Goal: Task Accomplishment & Management: Manage account settings

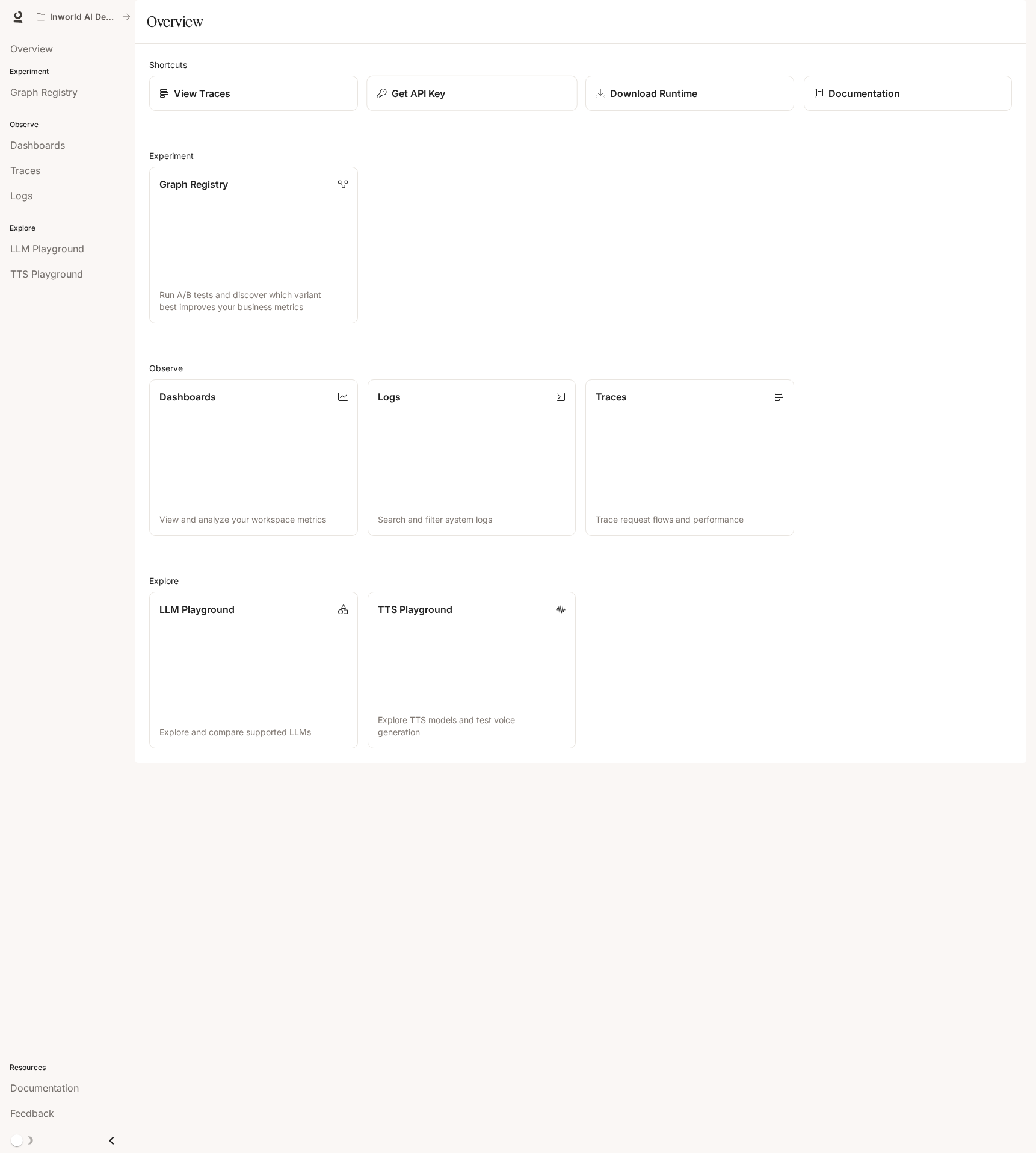
click at [483, 101] on div "Get API Key" at bounding box center [472, 93] width 190 height 15
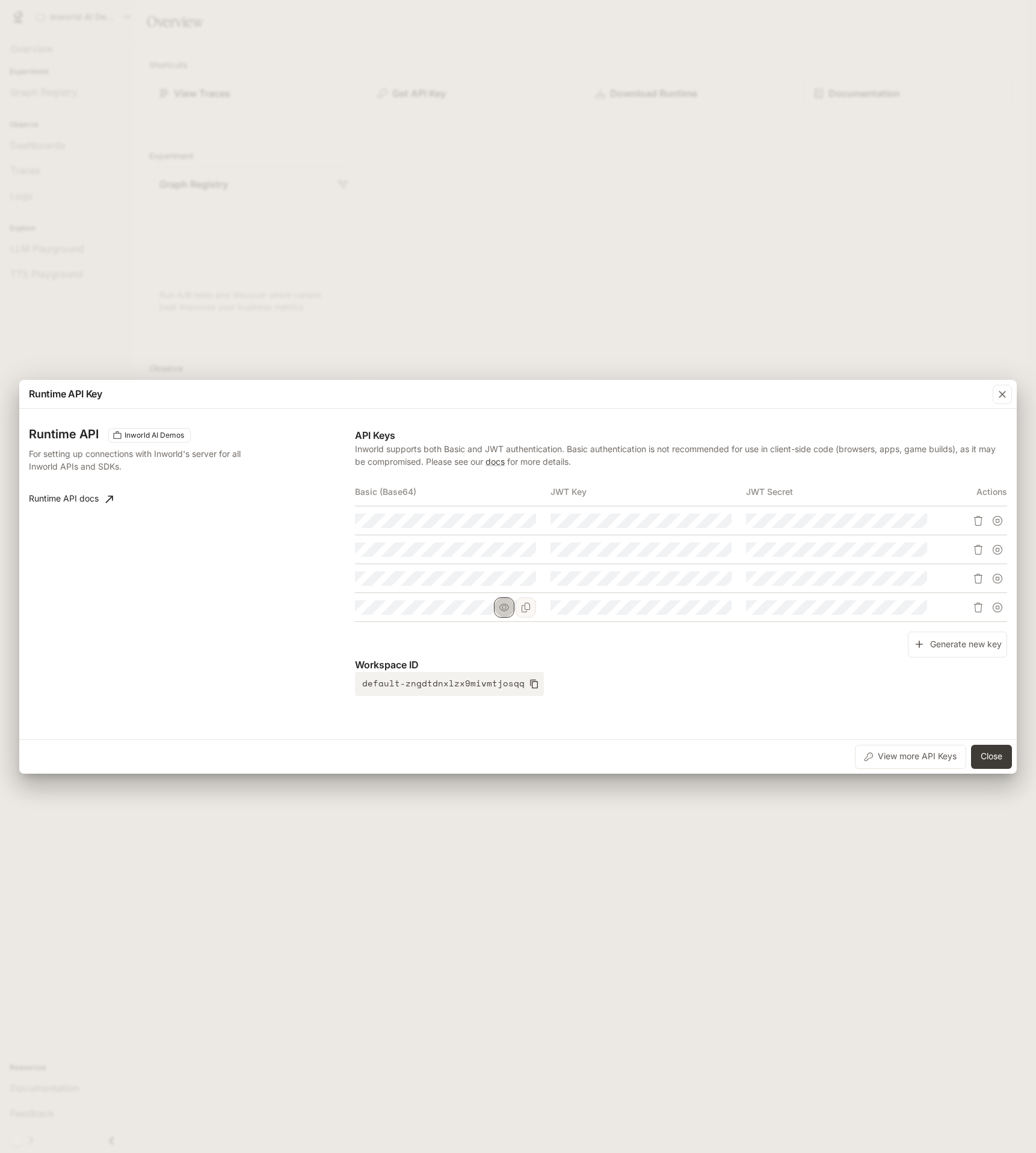
click at [498, 609] on button "button" at bounding box center [504, 608] width 21 height 21
click at [502, 582] on icon "button" at bounding box center [504, 578] width 10 height 10
drag, startPoint x: 461, startPoint y: 614, endPoint x: 771, endPoint y: 622, distance: 310.1
click at [831, 632] on div "API Keys Inworld supports both Basic and JWT authentication. Basic authenticati…" at bounding box center [681, 562] width 652 height 268
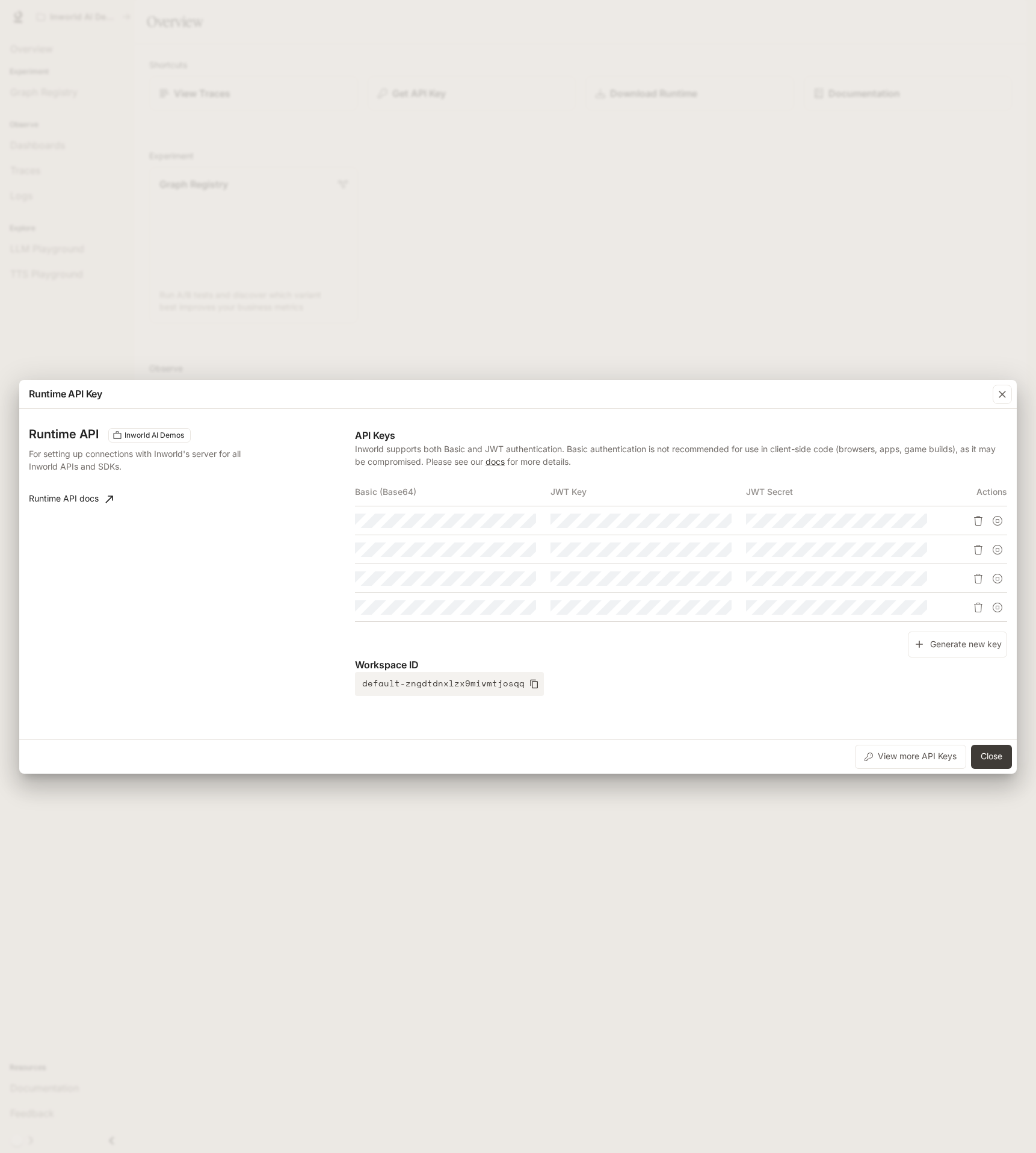
click at [688, 616] on tr at bounding box center [681, 607] width 652 height 29
click at [731, 594] on tbody at bounding box center [681, 564] width 652 height 115
click at [506, 550] on icon "button" at bounding box center [504, 550] width 10 height 10
click at [687, 557] on tr at bounding box center [681, 549] width 652 height 29
click at [503, 519] on icon "button" at bounding box center [504, 520] width 10 height 7
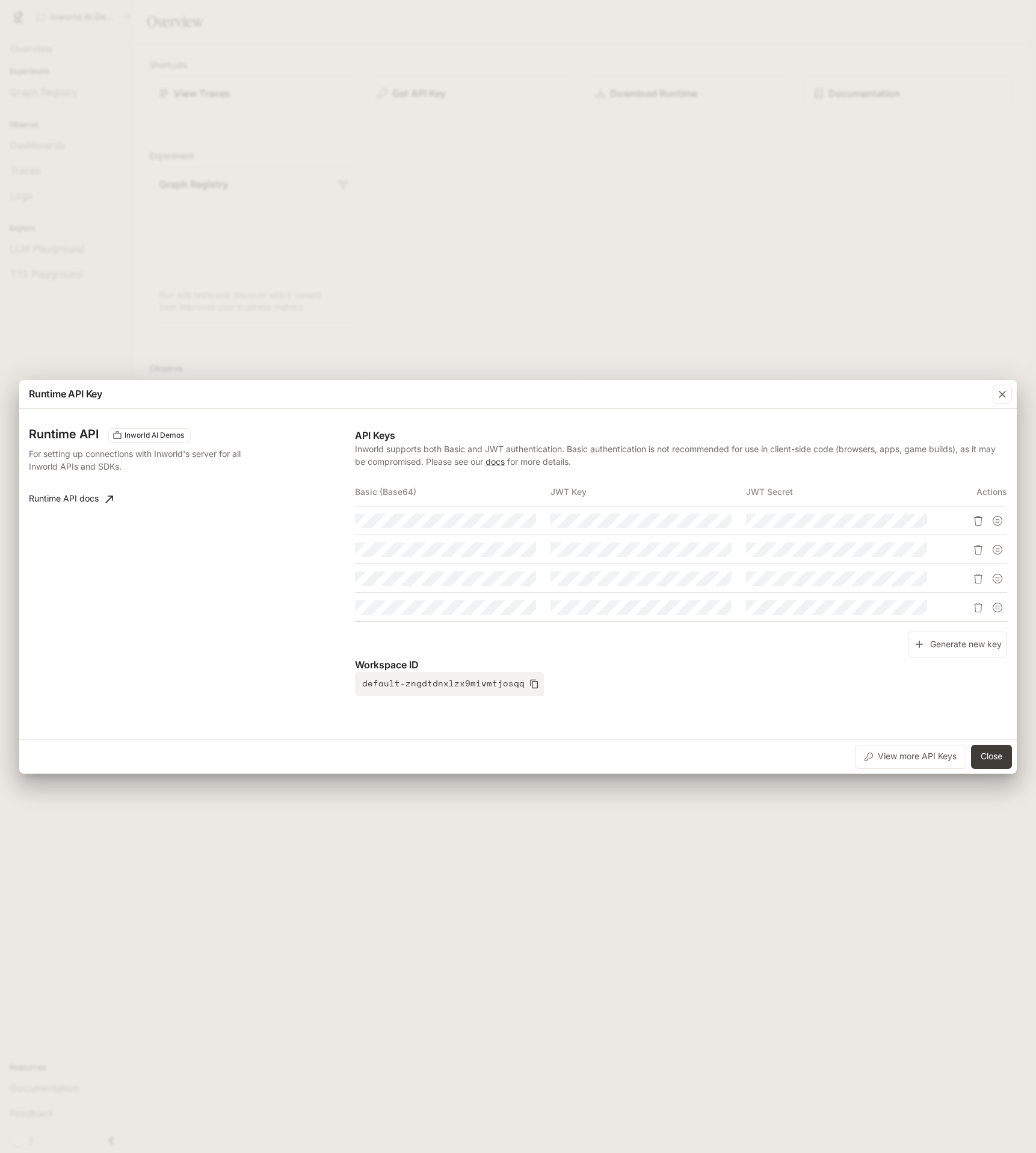
click at [696, 527] on tr at bounding box center [681, 520] width 652 height 29
click at [645, 663] on p "Workspace ID" at bounding box center [681, 665] width 652 height 15
click at [503, 607] on icon "button" at bounding box center [504, 608] width 10 height 10
click at [505, 523] on icon "button" at bounding box center [504, 521] width 10 height 10
click at [505, 550] on icon "button" at bounding box center [504, 550] width 10 height 10
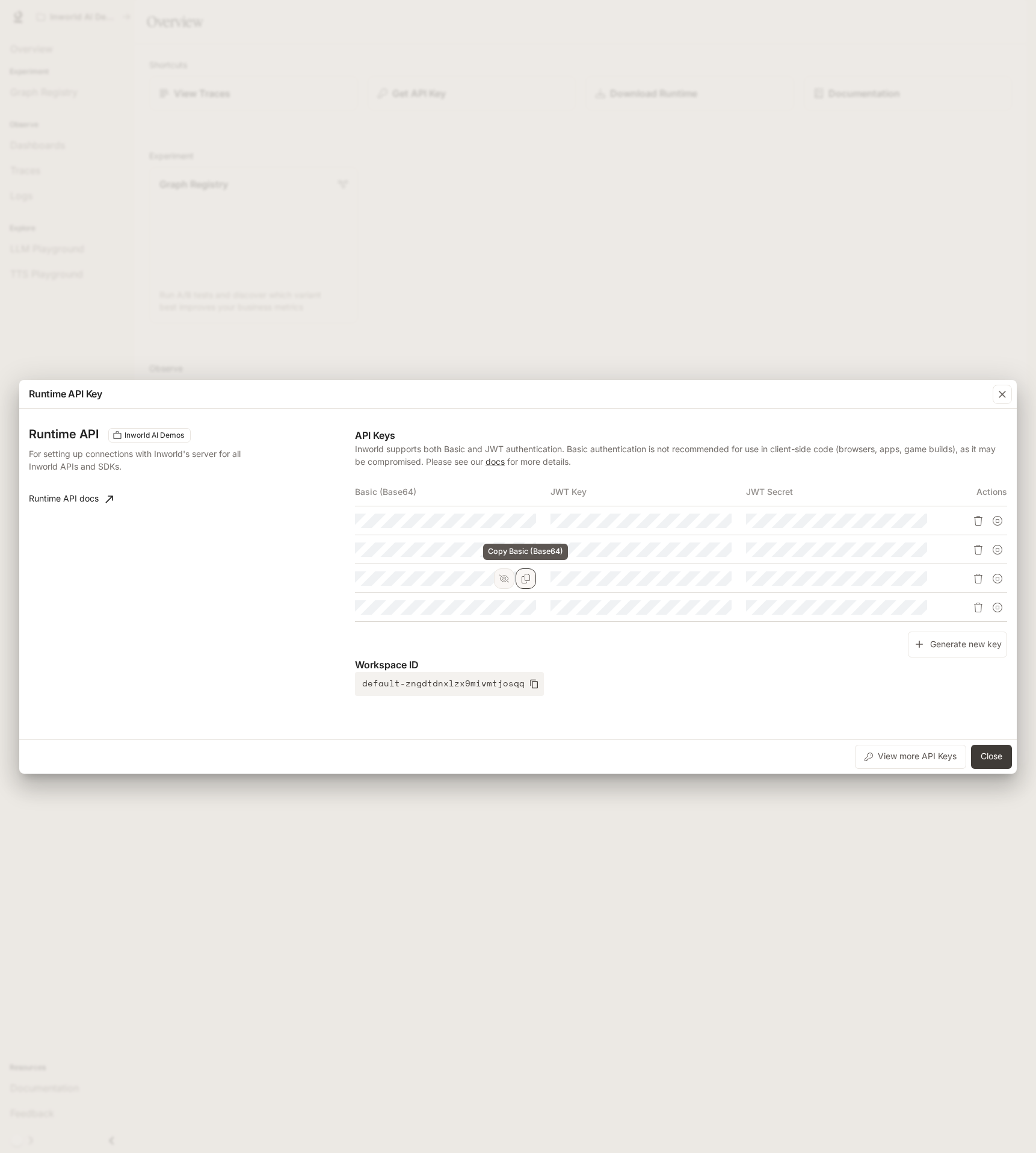
click at [526, 578] on icon "Copy Basic (Base64)" at bounding box center [526, 578] width 10 height 10
click at [989, 755] on button "Close" at bounding box center [991, 756] width 41 height 24
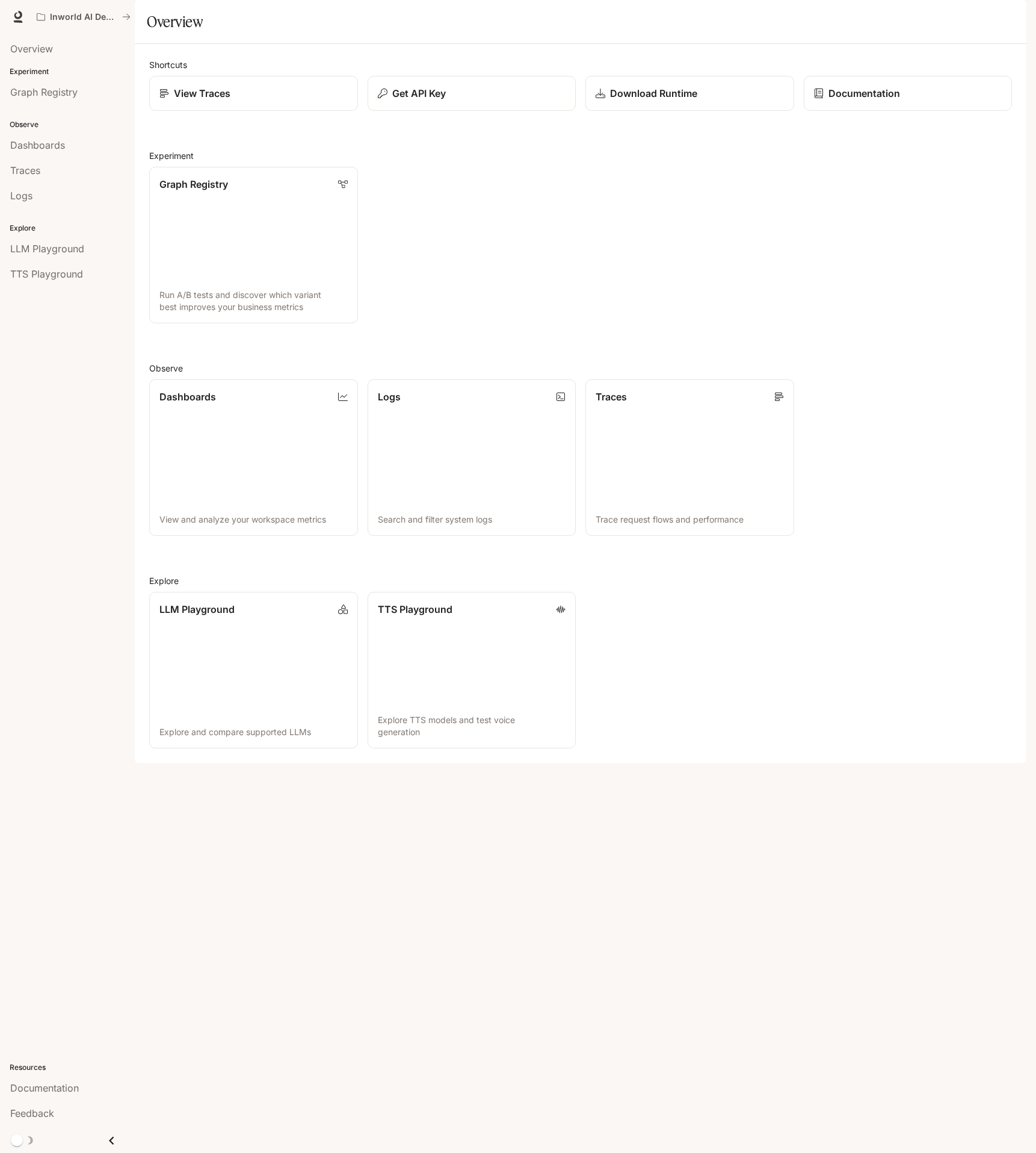
click at [616, 763] on div "Shortcuts View Traces Get API Key Download Runtime Documentation Experiment Gra…" at bounding box center [581, 403] width 891 height 719
